Goal: Task Accomplishment & Management: Manage account settings

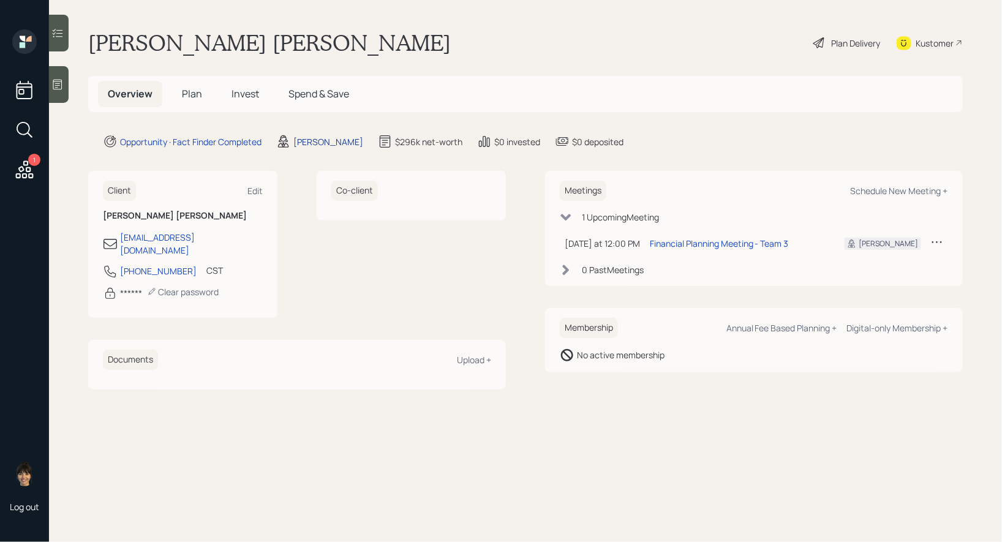
click at [318, 135] on div "[PERSON_NAME]" at bounding box center [328, 141] width 70 height 13
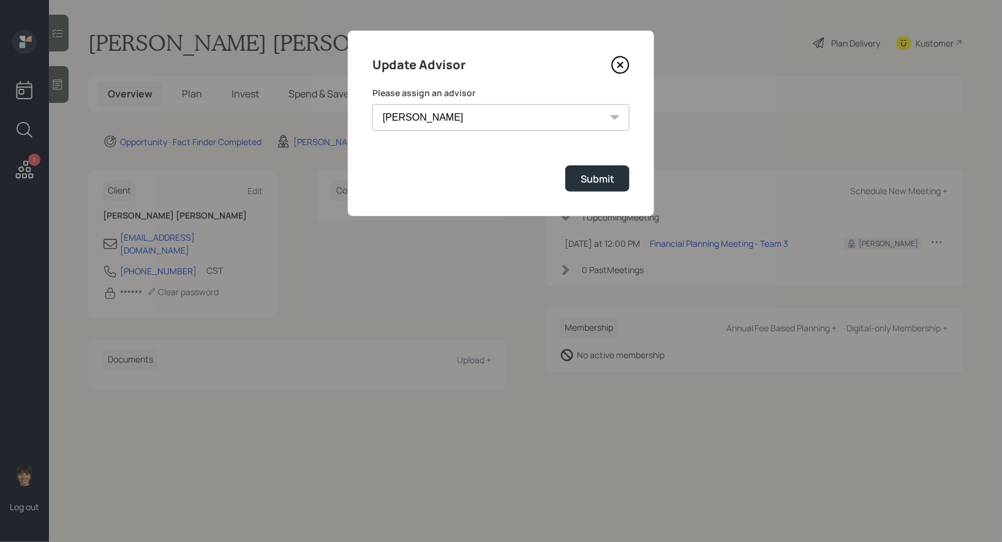
click at [517, 121] on select "[PERSON_NAME] [PERSON_NAME] End [PERSON_NAME] [PERSON_NAME] [PERSON_NAME] [PERS…" at bounding box center [500, 117] width 257 height 27
select select "b1d8ea90-abcc-42aa-86cc-4f33a132aacc"
click at [372, 104] on select "[PERSON_NAME] [PERSON_NAME] End [PERSON_NAME] [PERSON_NAME] [PERSON_NAME] [PERS…" at bounding box center [500, 117] width 257 height 27
click at [588, 176] on div "Submit" at bounding box center [598, 178] width 34 height 13
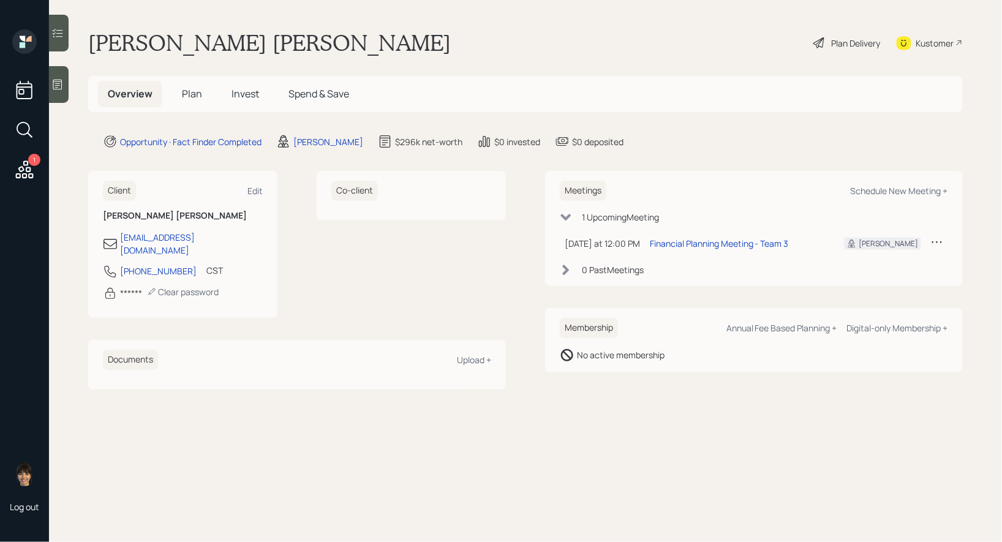
click at [857, 43] on div "Plan Delivery" at bounding box center [856, 43] width 49 height 13
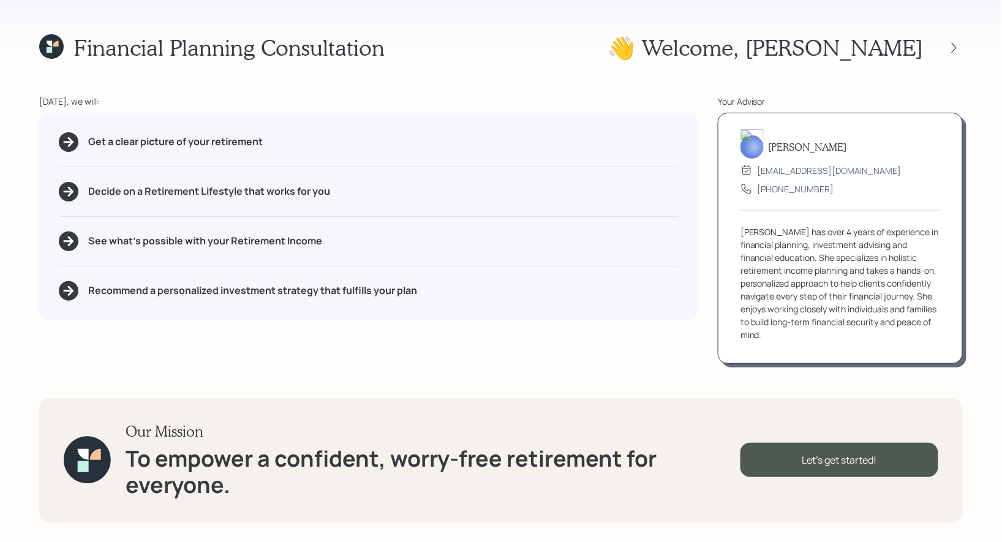
click at [55, 50] on icon at bounding box center [51, 46] width 24 height 24
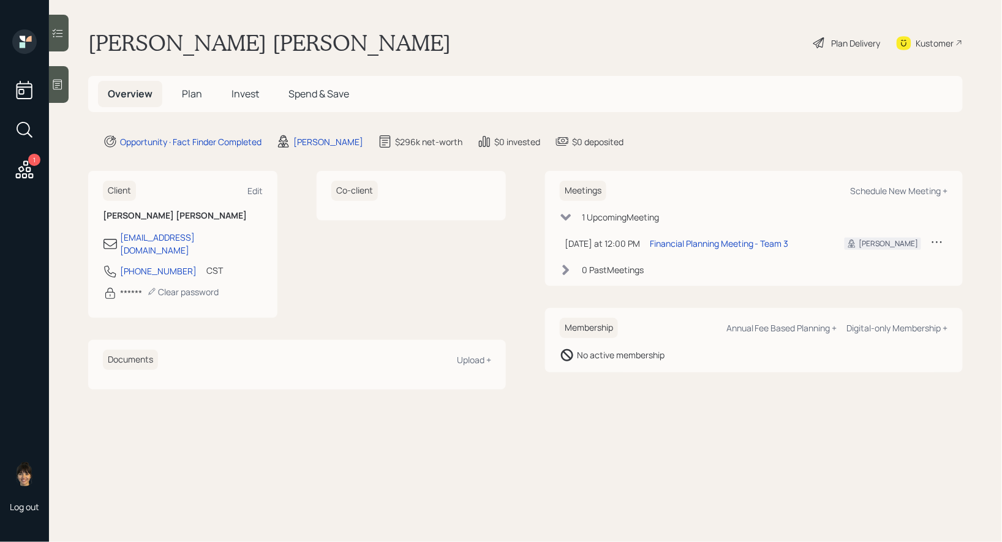
click at [195, 93] on span "Plan" at bounding box center [192, 93] width 20 height 13
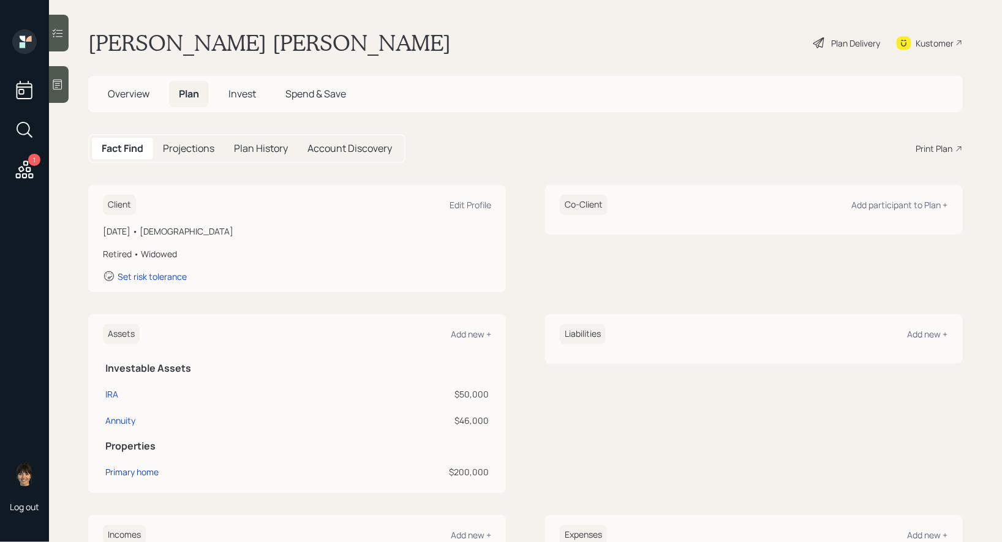
click at [27, 173] on icon at bounding box center [24, 170] width 22 height 22
